Goal: Find specific page/section

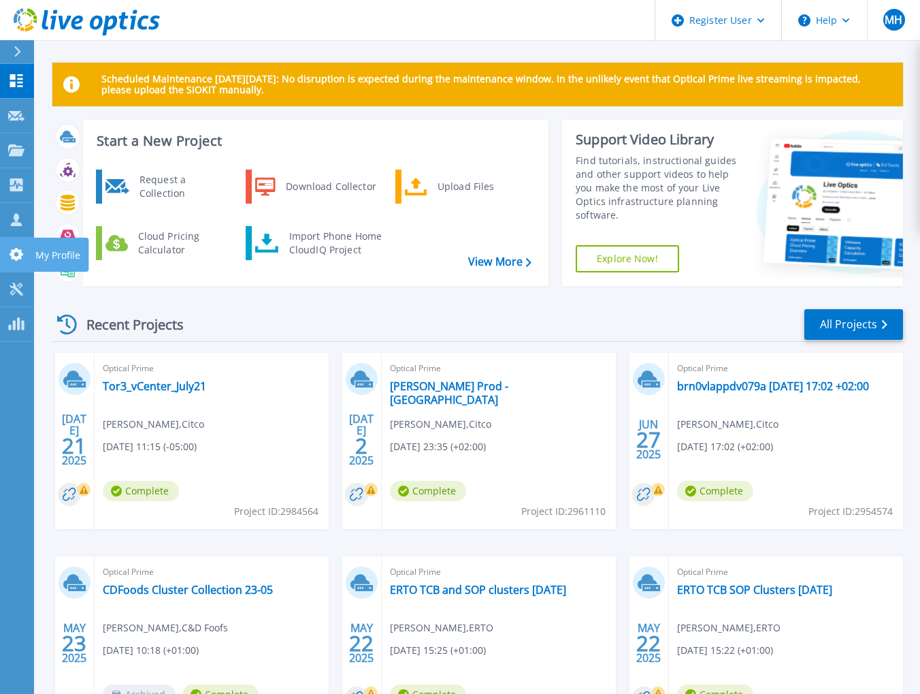
click at [18, 261] on link "My Profile My Profile" at bounding box center [17, 255] width 34 height 35
click at [22, 293] on icon at bounding box center [16, 288] width 13 height 13
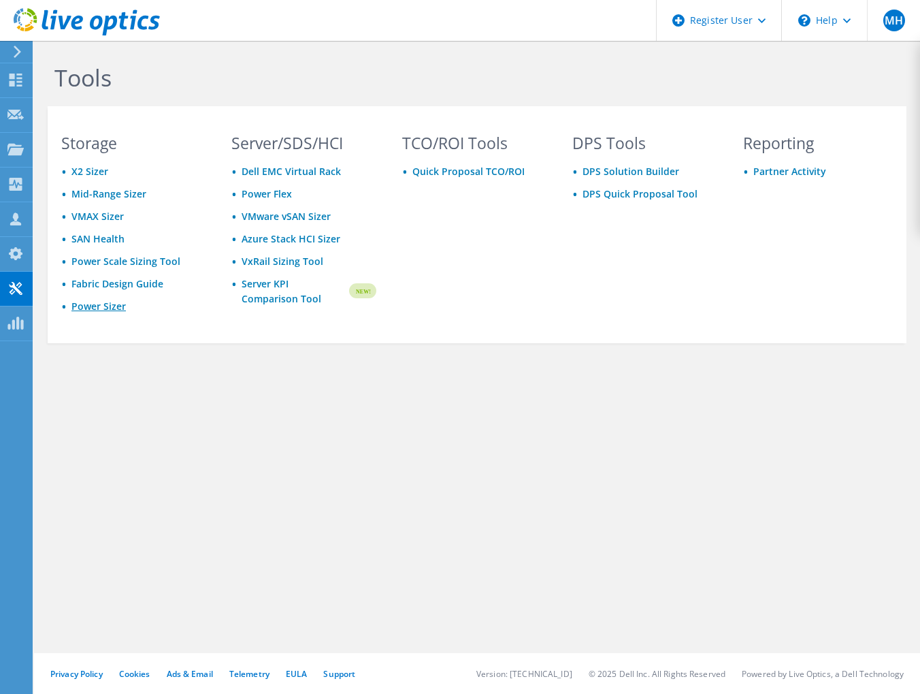
click at [93, 307] on link "Power Sizer" at bounding box center [98, 305] width 54 height 13
